Goal: Check status: Check status

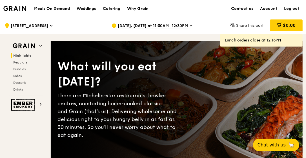
click at [162, 27] on span "[DATE], [DATE] at 11:30AM–12:30PM" at bounding box center [153, 26] width 70 height 6
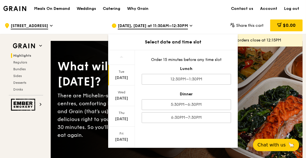
click at [278, 85] on div "What will you eat today? There are Michelin-star restaurants, hawker centres, c…" at bounding box center [177, 100] width 252 height 96
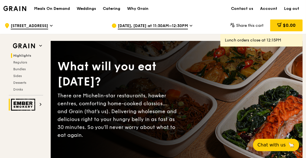
click at [41, 105] on icon at bounding box center [40, 104] width 3 height 3
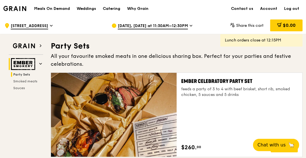
click at [288, 26] on span "$0.00" at bounding box center [289, 25] width 13 height 5
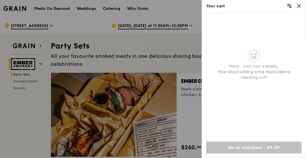
click at [299, 6] on icon at bounding box center [298, 5] width 3 height 3
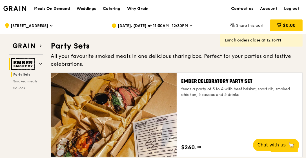
click at [41, 63] on icon at bounding box center [40, 63] width 3 height 3
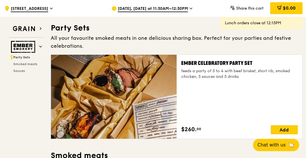
scroll to position [18, 0]
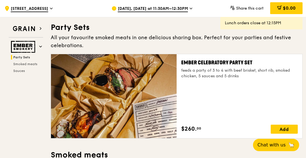
click at [264, 23] on div "Lunch orders close at 12:15PM" at bounding box center [261, 23] width 73 height 6
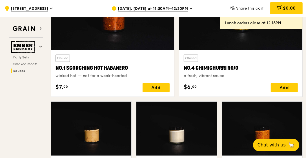
scroll to position [507, 0]
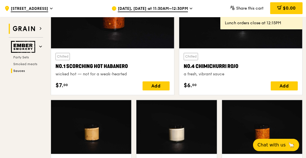
click at [40, 29] on icon at bounding box center [40, 28] width 3 height 3
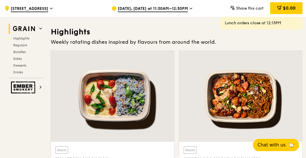
scroll to position [159, 0]
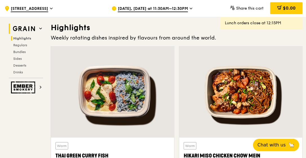
click at [23, 38] on span "Highlights" at bounding box center [22, 38] width 18 height 4
click at [21, 46] on span "Regulars" at bounding box center [20, 45] width 15 height 4
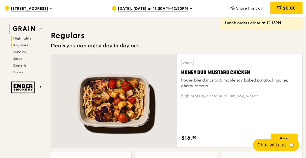
scroll to position [363, 0]
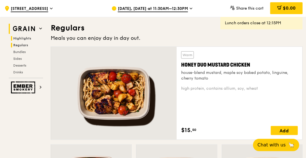
click at [20, 40] on h2 "Highlights" at bounding box center [27, 38] width 32 height 5
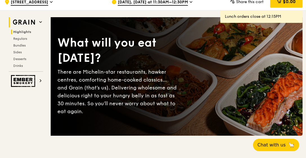
scroll to position [0, 0]
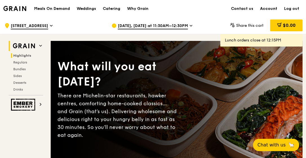
click at [269, 8] on link "Account" at bounding box center [268, 8] width 24 height 17
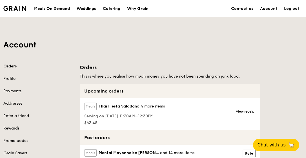
click at [198, 117] on div "Meals Thai Fiesta Salad and 4 more items Serving on 14 Oct 2025, 11:30AM–12:30P…" at bounding box center [170, 114] width 180 height 32
click at [107, 107] on span "Thai Fiesta Salad" at bounding box center [116, 106] width 34 height 6
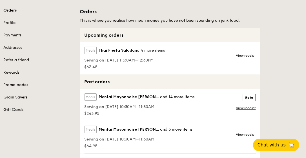
scroll to position [56, 0]
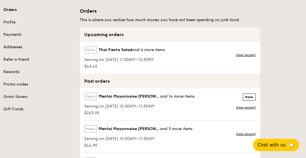
click at [93, 65] on span "$63.45" at bounding box center [124, 67] width 81 height 6
drag, startPoint x: 93, startPoint y: 65, endPoint x: 119, endPoint y: 59, distance: 26.7
click at [119, 59] on span "Serving on 14 Oct 2025, 11:30AM–12:30PM" at bounding box center [124, 60] width 81 height 6
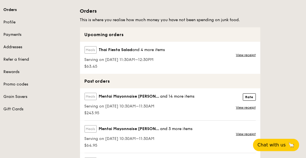
click at [157, 56] on div "Serving on 14 Oct 2025, 11:30AM–12:30PM" at bounding box center [124, 59] width 81 height 7
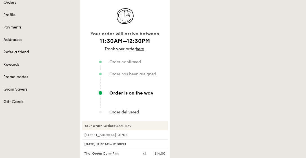
scroll to position [84, 0]
